Goal: Navigation & Orientation: Find specific page/section

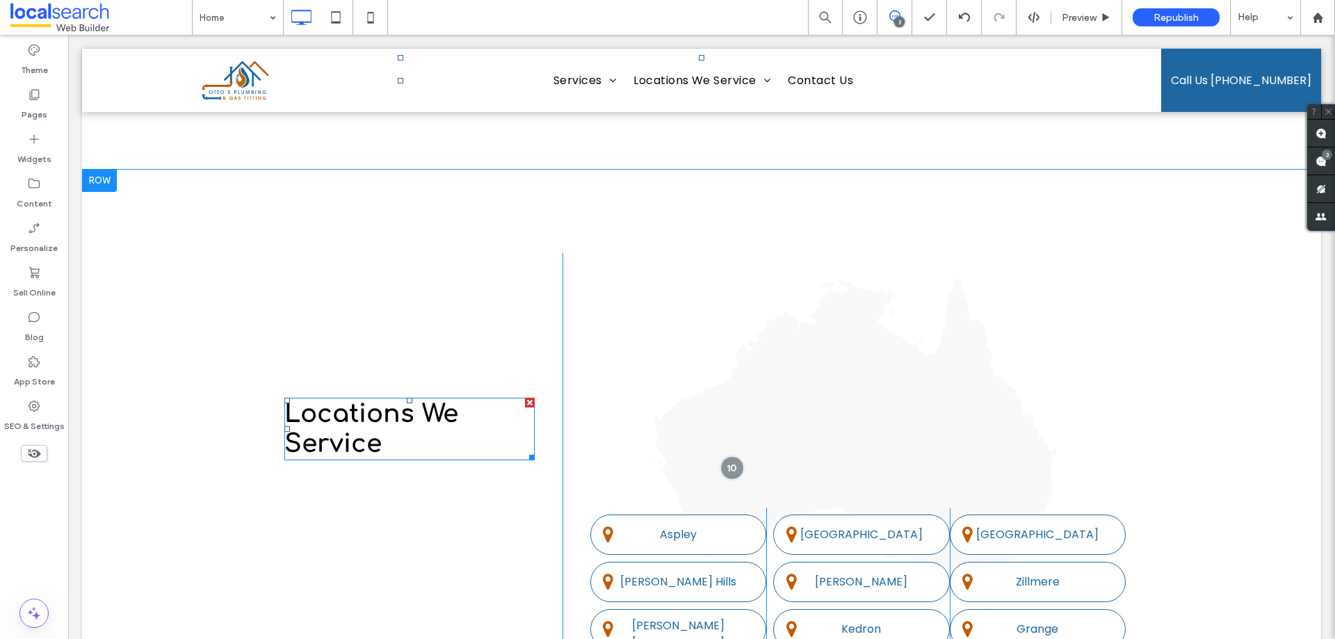
scroll to position [3684, 0]
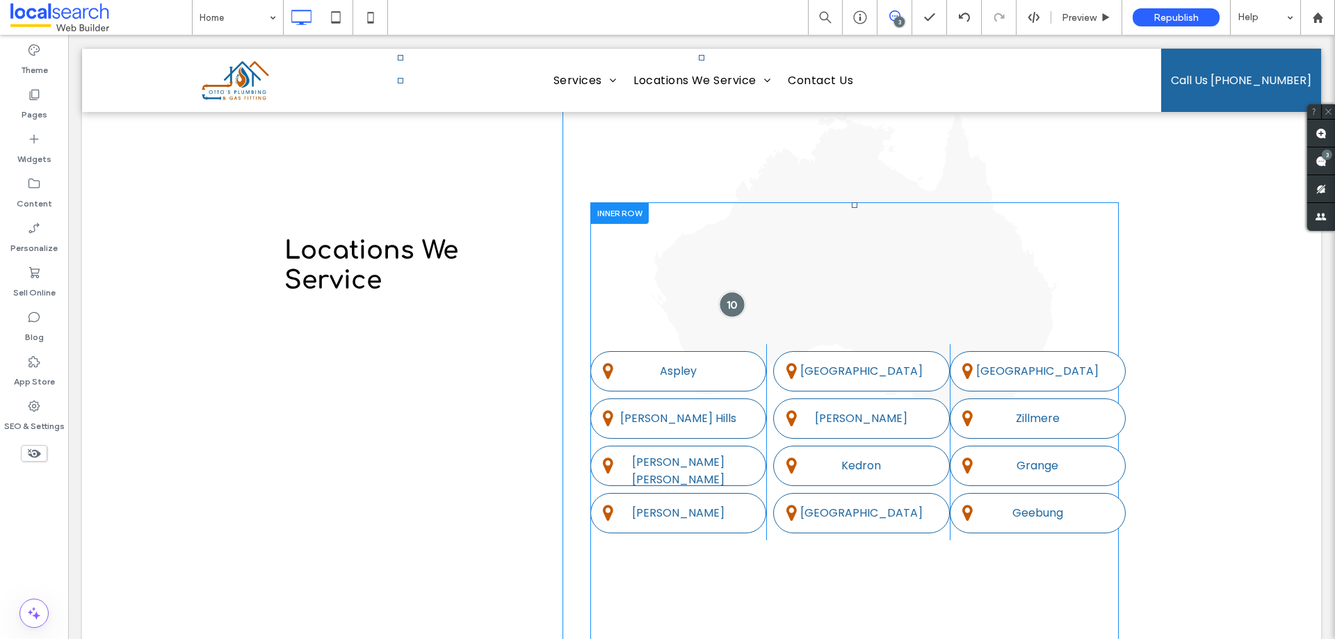
click at [728, 291] on div at bounding box center [732, 304] width 26 height 26
click at [727, 291] on div at bounding box center [732, 304] width 26 height 26
click at [722, 291] on div at bounding box center [732, 304] width 26 height 26
click at [729, 291] on div at bounding box center [732, 304] width 26 height 26
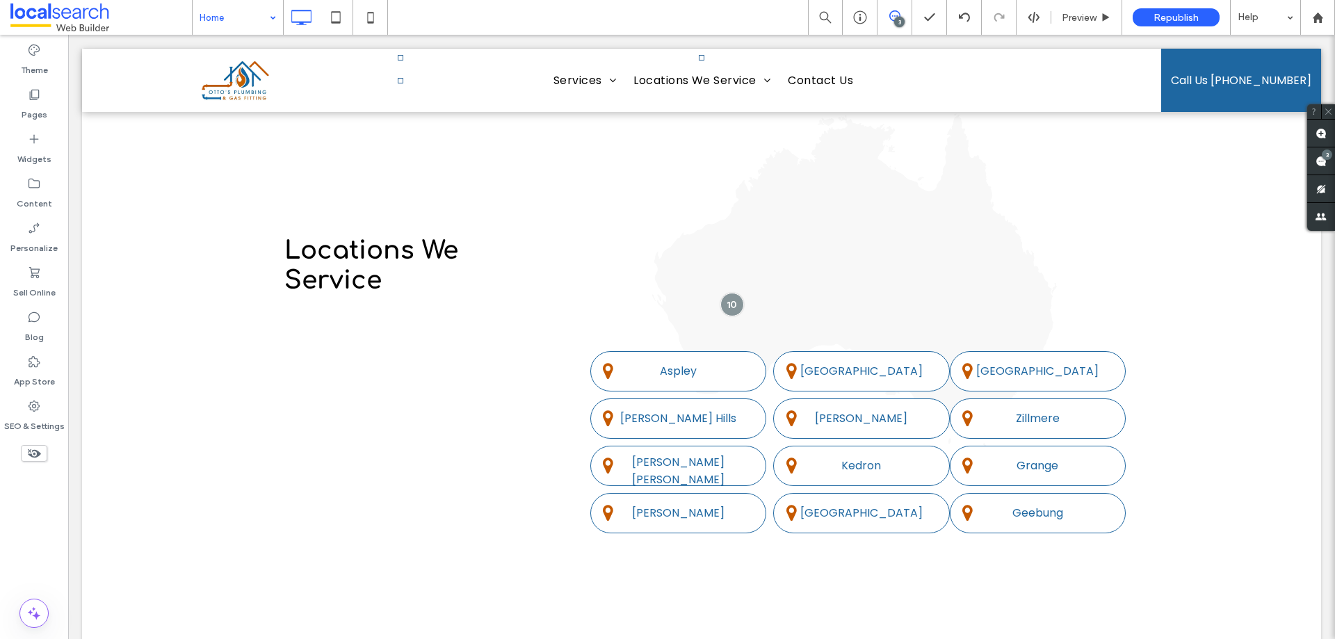
drag, startPoint x: 248, startPoint y: 14, endPoint x: 247, endPoint y: 23, distance: 9.1
click at [265, 21] on div "Home" at bounding box center [238, 17] width 90 height 35
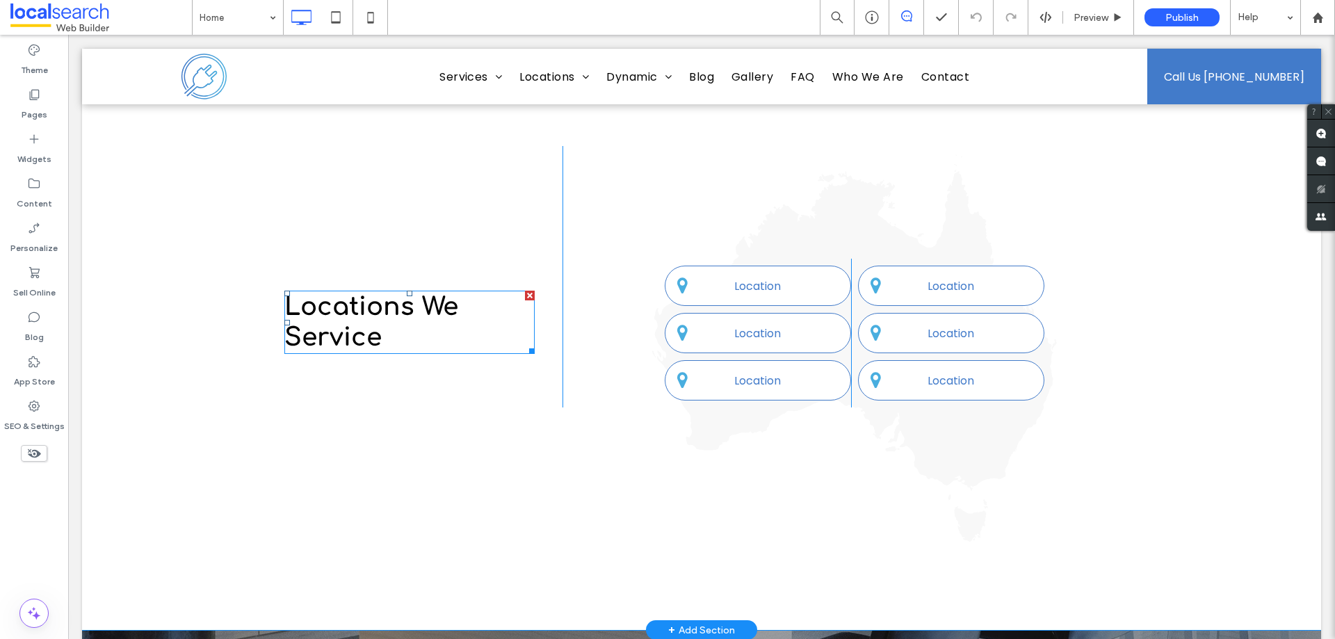
scroll to position [3566, 0]
